Goal: Task Accomplishment & Management: Use online tool/utility

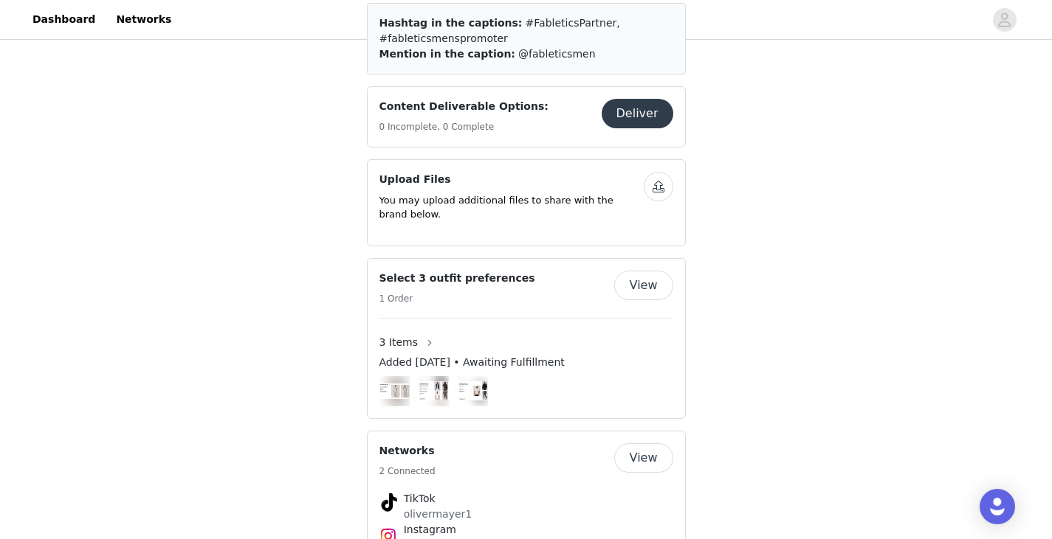
scroll to position [473, 0]
click at [628, 280] on button "View" at bounding box center [643, 285] width 59 height 30
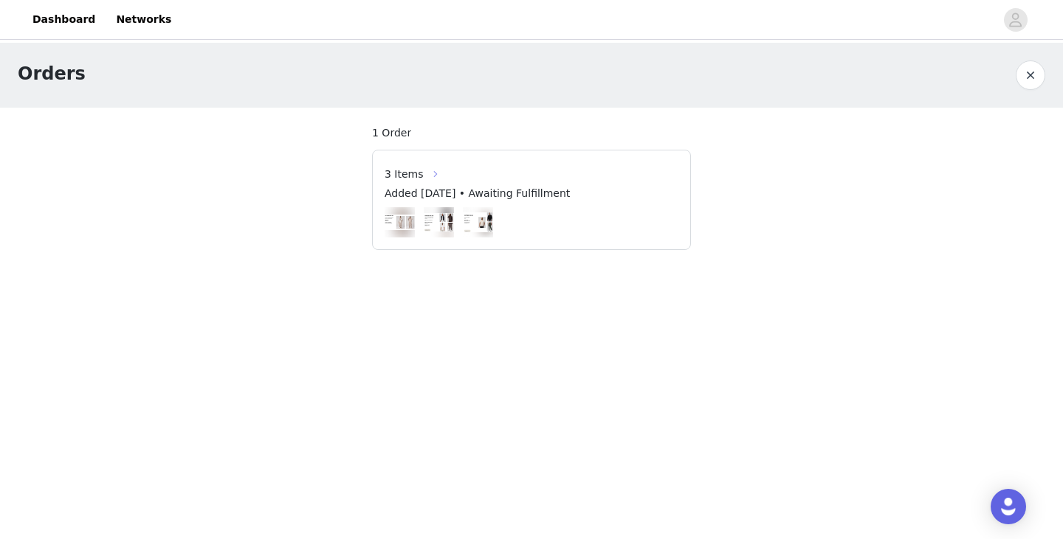
click at [424, 175] on button "button" at bounding box center [436, 174] width 24 height 24
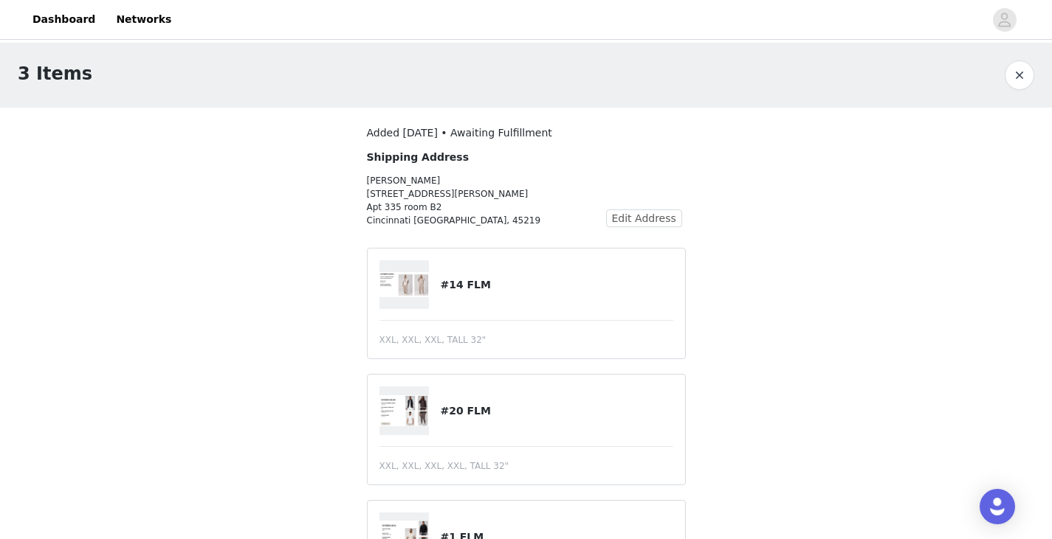
click at [1013, 75] on button "button" at bounding box center [1019, 76] width 30 height 30
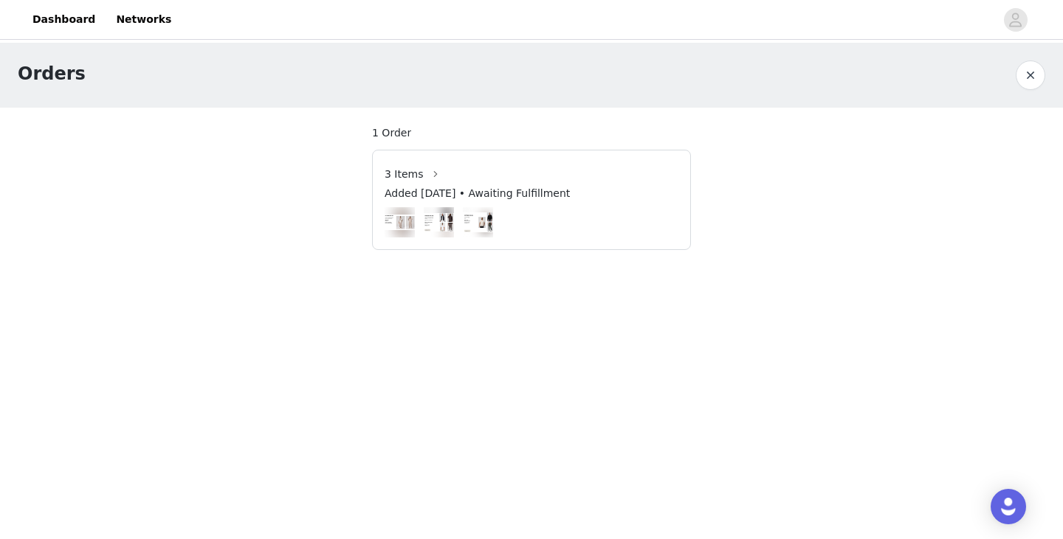
click at [1020, 77] on button "button" at bounding box center [1030, 76] width 30 height 30
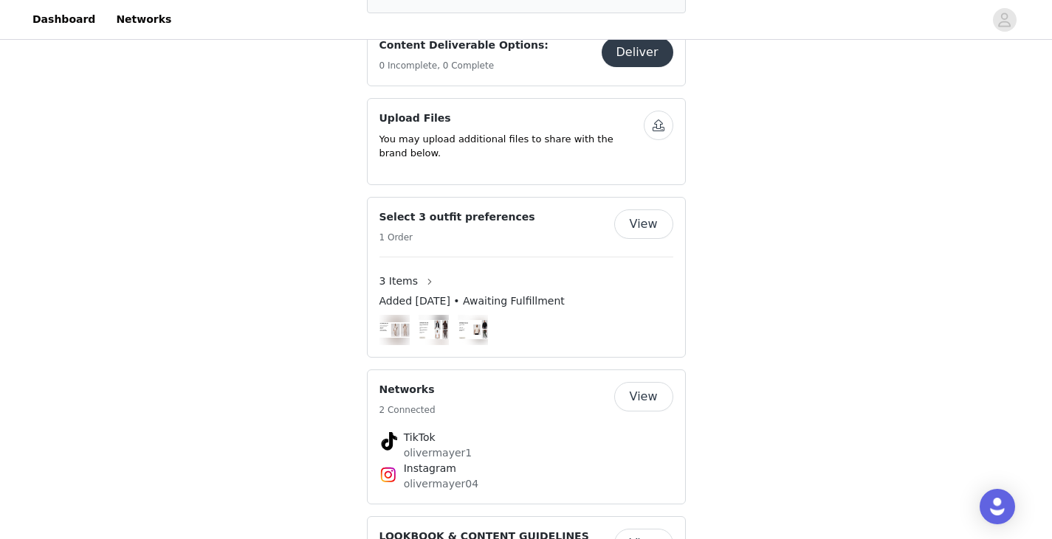
scroll to position [433, 0]
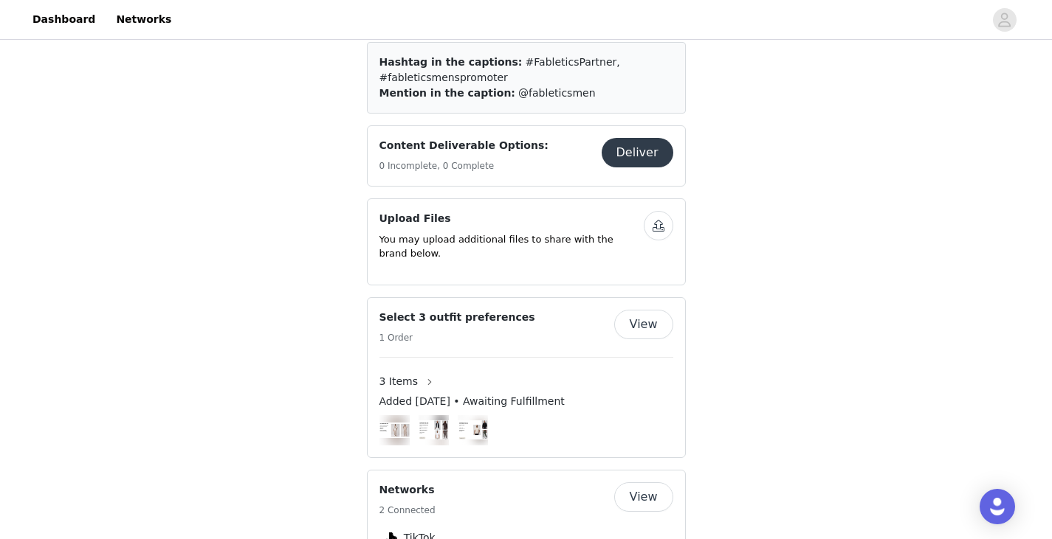
click at [632, 159] on button "Deliver" at bounding box center [637, 153] width 72 height 30
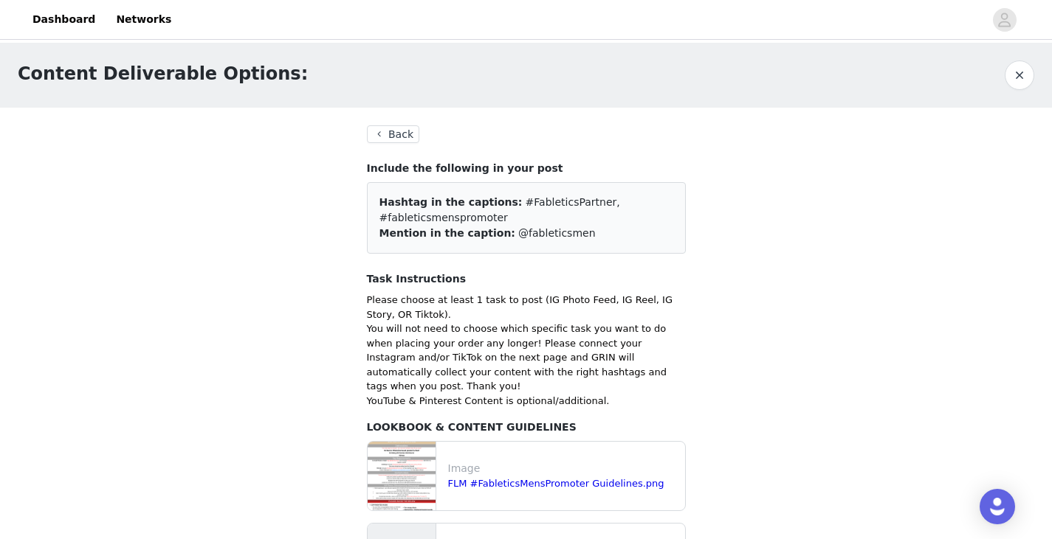
click at [404, 141] on button "Back" at bounding box center [393, 134] width 53 height 18
